Goal: Task Accomplishment & Management: Manage account settings

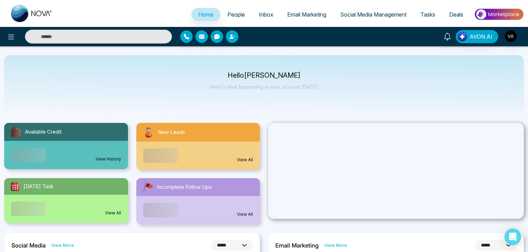
select select "*"
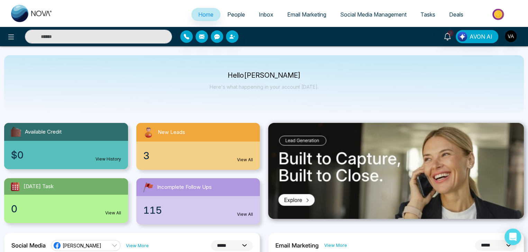
click at [233, 11] on span "People" at bounding box center [236, 14] width 18 height 7
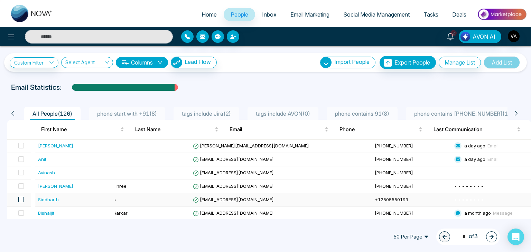
click at [23, 199] on span at bounding box center [21, 200] width 6 height 6
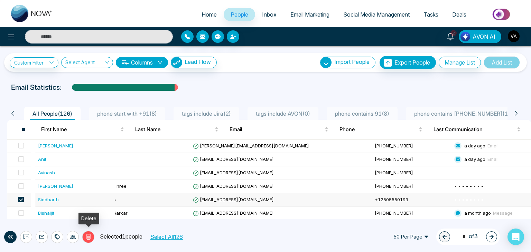
click at [88, 240] on button "Delete" at bounding box center [88, 237] width 12 height 12
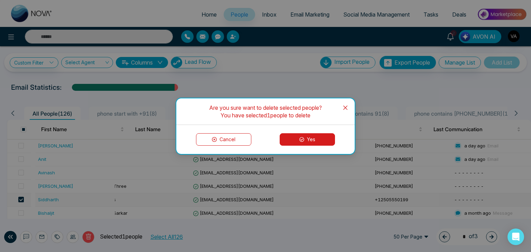
click at [298, 138] on button "Yes" at bounding box center [307, 139] width 55 height 12
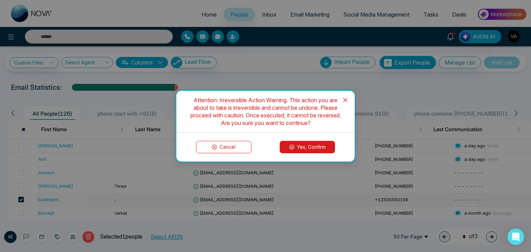
click at [302, 145] on button "Yes, Confirm" at bounding box center [307, 147] width 55 height 12
